Goal: Find specific page/section: Find specific page/section

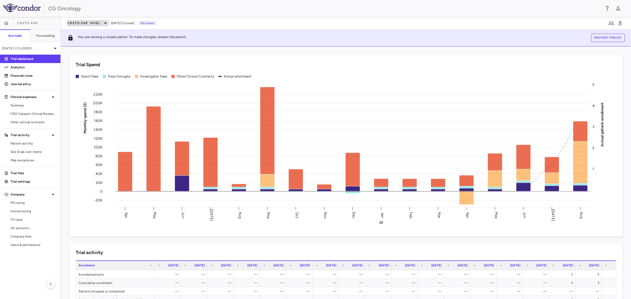
click at [104, 22] on icon at bounding box center [105, 23] width 6 height 6
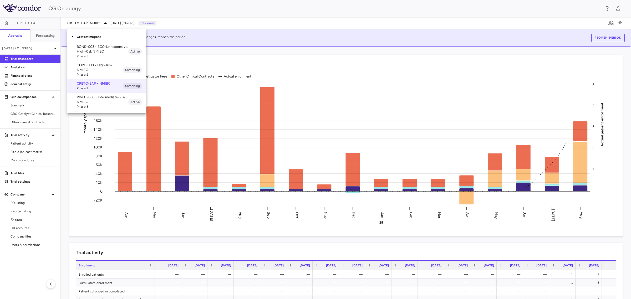
click at [85, 102] on p "PIVOT-006 • Intermediate-Risk NMIBC" at bounding box center [103, 99] width 52 height 9
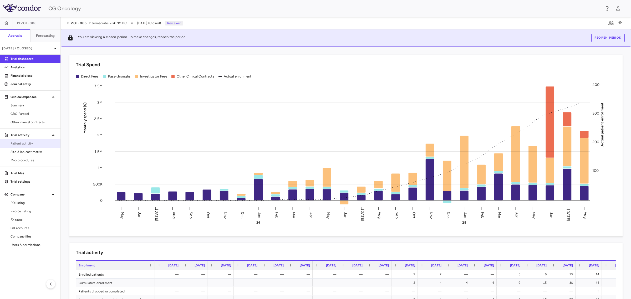
click at [38, 143] on span "Patient activity" at bounding box center [34, 143] width 46 height 5
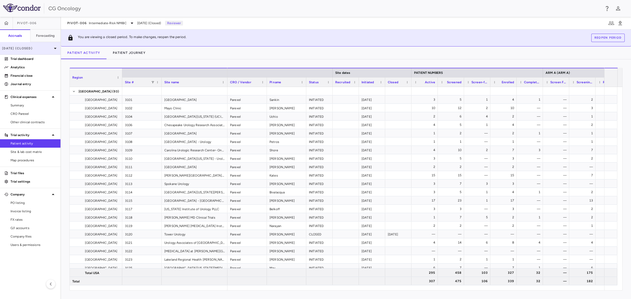
click at [50, 48] on p "[DATE] (Closed)" at bounding box center [27, 48] width 50 height 5
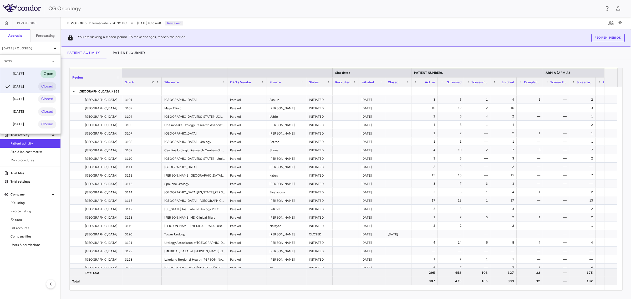
click at [28, 76] on div "[DATE] Open" at bounding box center [30, 74] width 60 height 13
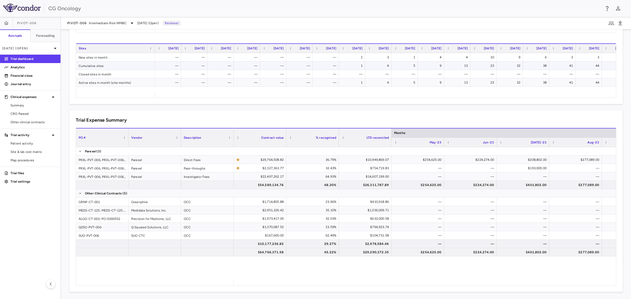
scroll to position [266, 0]
click at [24, 122] on span "Other clinical contracts" at bounding box center [34, 122] width 46 height 5
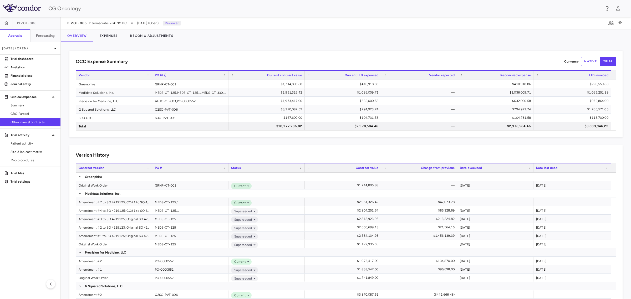
click at [140, 156] on div "Version History" at bounding box center [346, 155] width 540 height 7
click at [110, 36] on button "Expenses" at bounding box center [108, 35] width 31 height 13
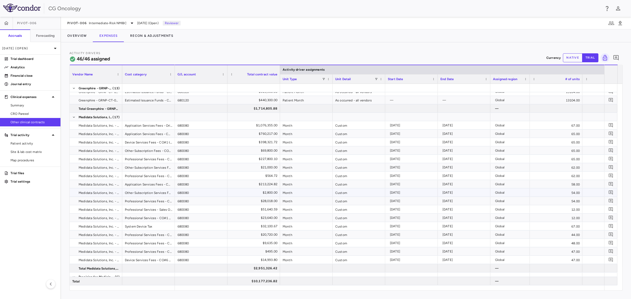
scroll to position [32, 0]
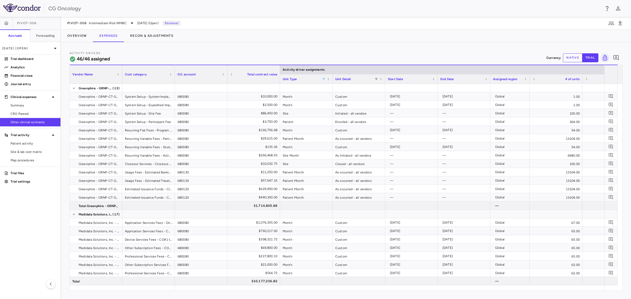
click at [324, 78] on span at bounding box center [323, 79] width 3 height 3
click at [342, 98] on div "(Select All)" at bounding box center [350, 99] width 43 height 4
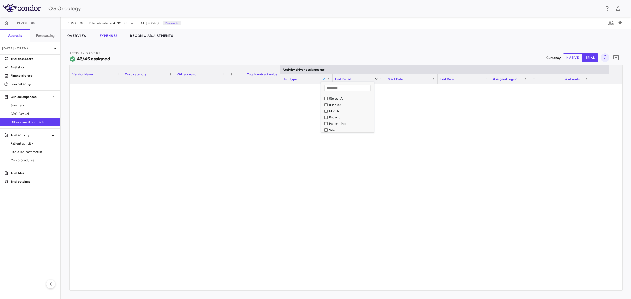
click at [342, 122] on div "Patient Month" at bounding box center [350, 124] width 43 height 4
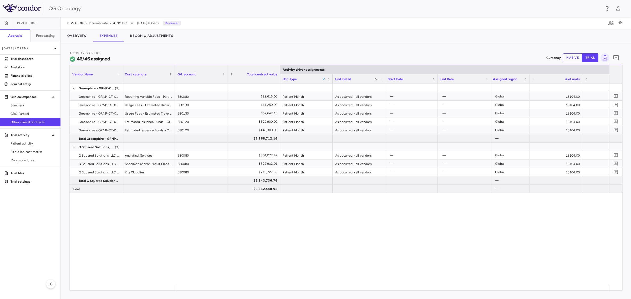
click at [405, 235] on div "680080 $29,615.00 Patient Month As occurred - all vendors — — Global 13104.00 $…" at bounding box center [392, 185] width 434 height 202
click at [124, 22] on span "Intermediate-Risk NMIBC" at bounding box center [108, 23] width 38 height 5
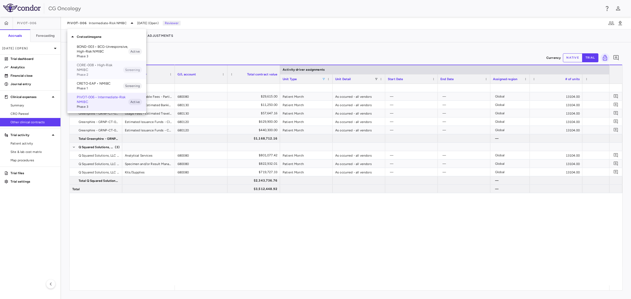
click at [95, 70] on p "CORE-008 • High-Risk NMIBC" at bounding box center [100, 67] width 46 height 9
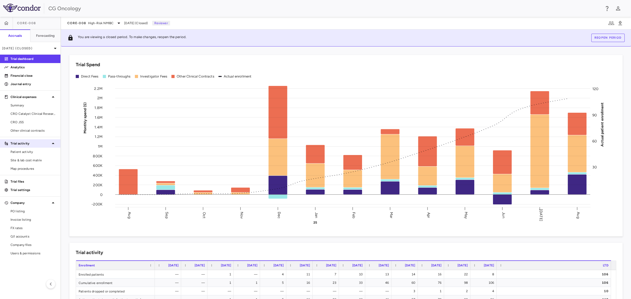
drag, startPoint x: 27, startPoint y: 131, endPoint x: 49, endPoint y: 140, distance: 23.9
click at [27, 131] on span "Other clinical contracts" at bounding box center [34, 130] width 46 height 5
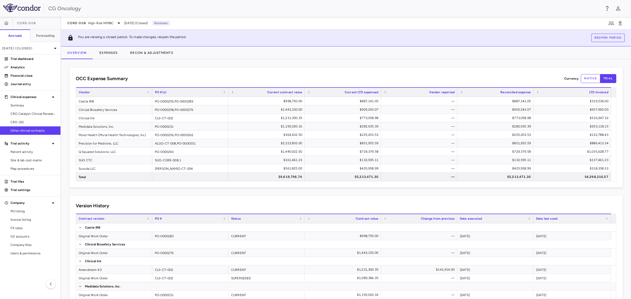
click at [300, 66] on div "OCC Expense Summary Currency native trial Drag here to set row groups Drag here…" at bounding box center [346, 179] width 570 height 240
click at [109, 51] on button "Expenses" at bounding box center [108, 53] width 31 height 13
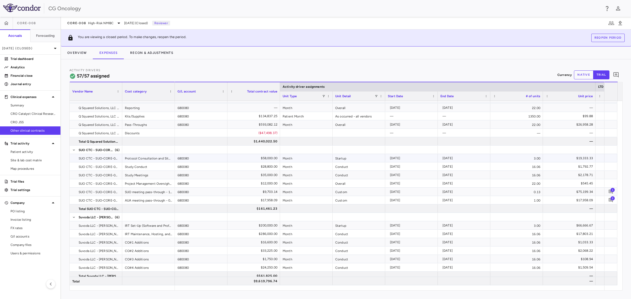
scroll to position [463, 0]
